Goal: Task Accomplishment & Management: Manage account settings

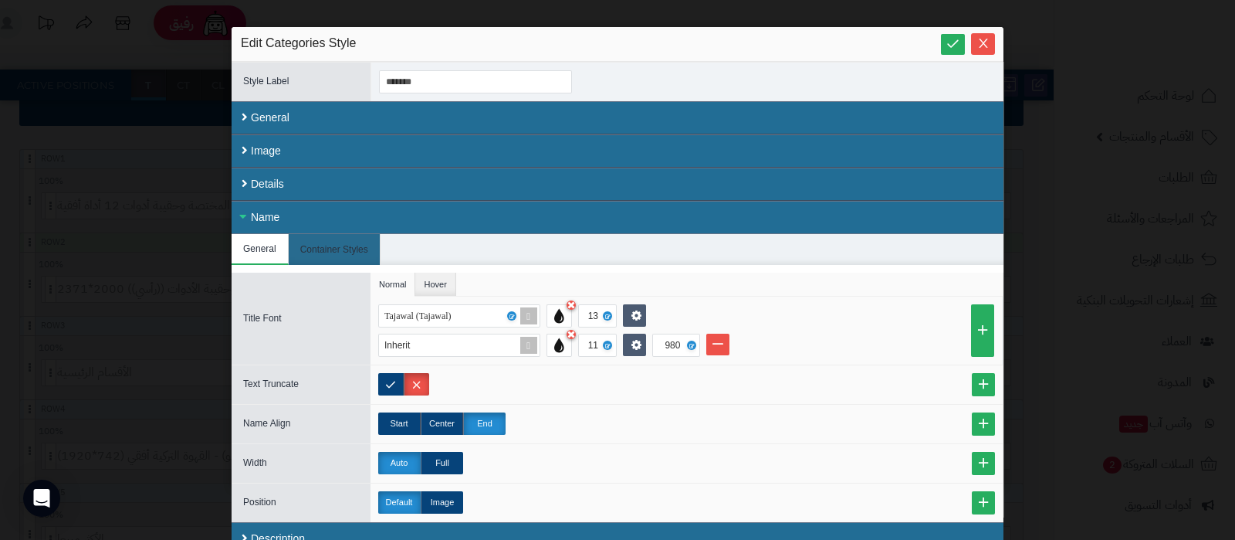
scroll to position [45, 0]
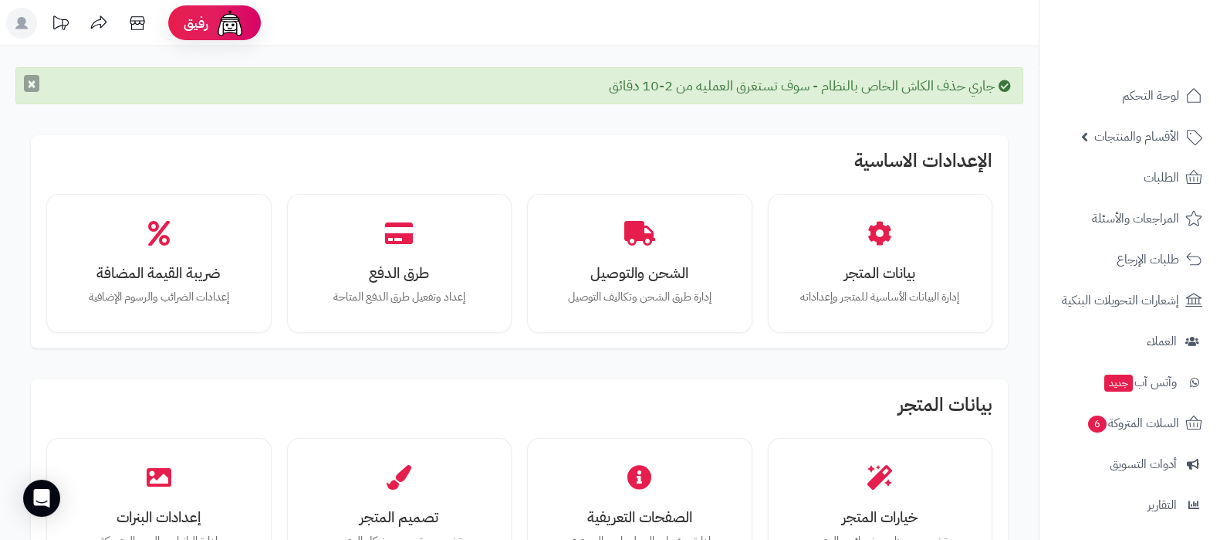
click at [29, 79] on button "×" at bounding box center [31, 83] width 15 height 17
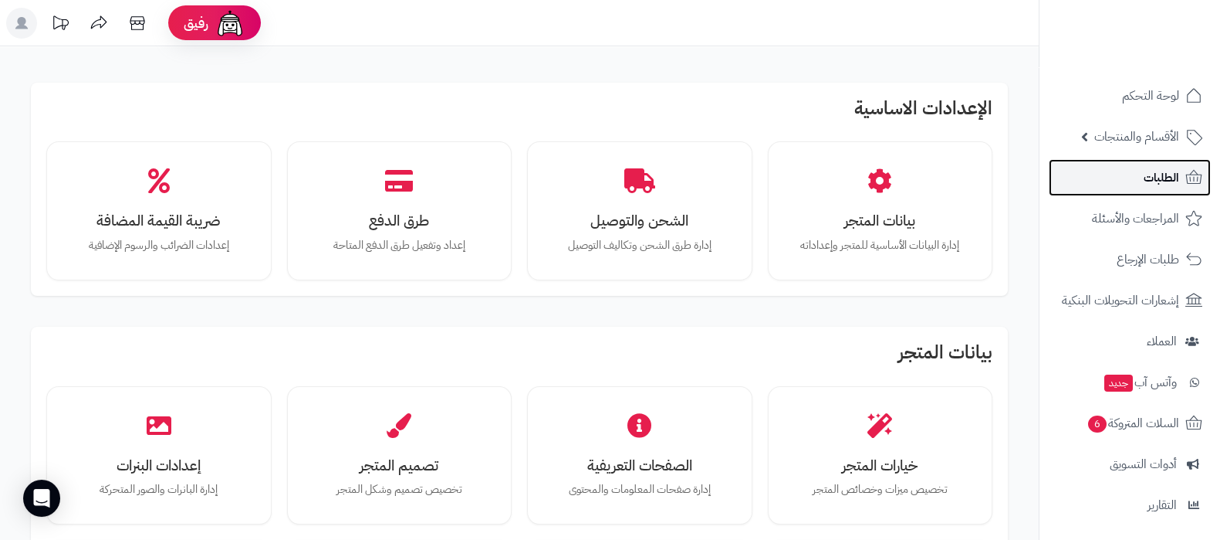
click at [1129, 181] on link "الطلبات" at bounding box center [1130, 177] width 162 height 37
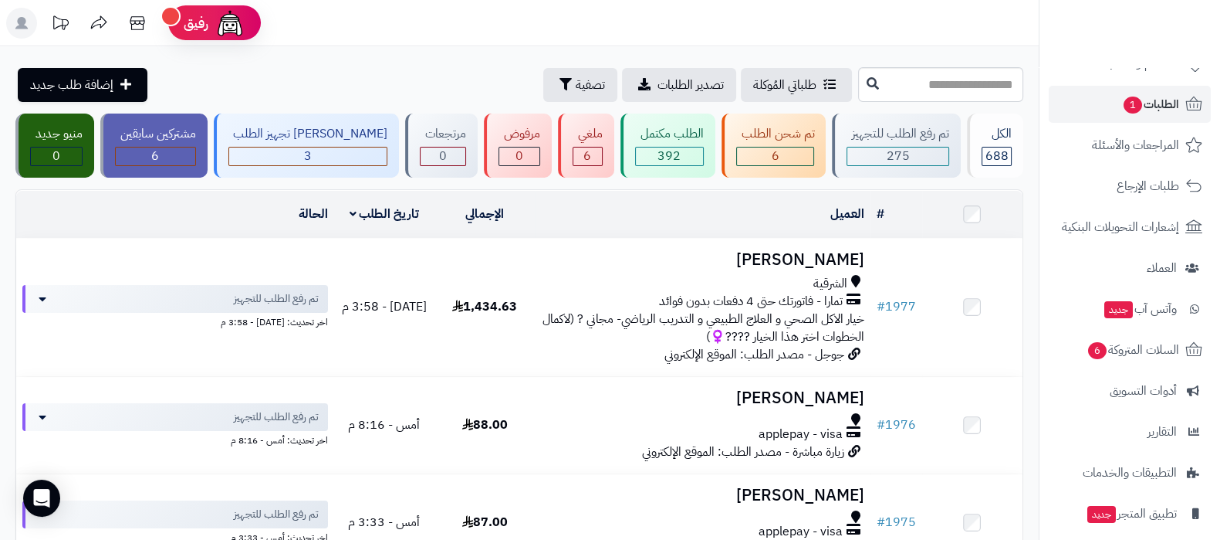
scroll to position [166, 0]
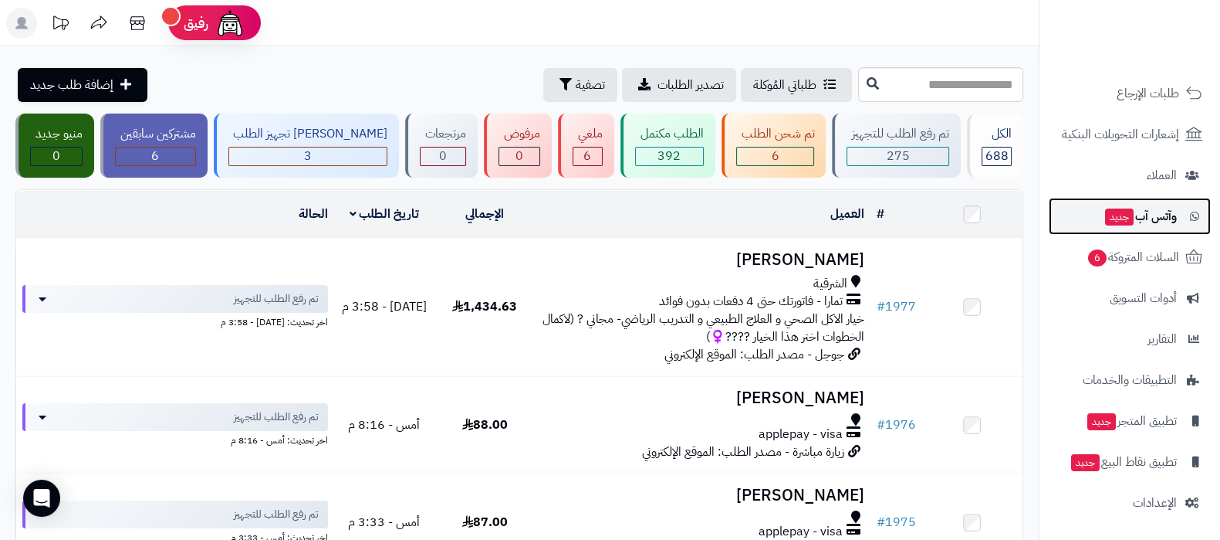
click at [1128, 222] on span "جديد" at bounding box center [1119, 216] width 29 height 17
